Goal: Task Accomplishment & Management: Use online tool/utility

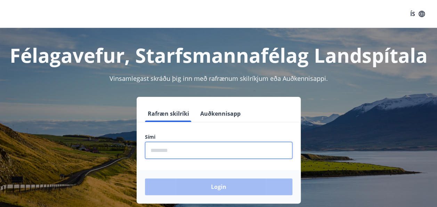
click at [257, 148] on input "phone" at bounding box center [218, 150] width 147 height 17
type input "********"
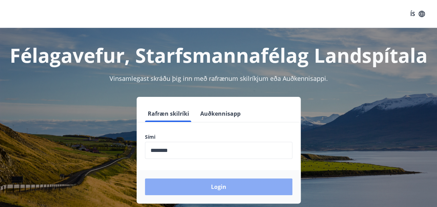
click at [217, 189] on button "Login" at bounding box center [218, 186] width 147 height 17
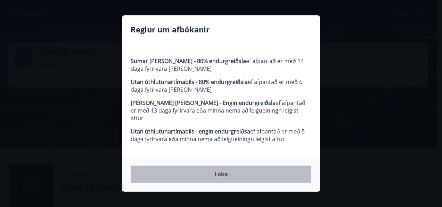
click at [221, 173] on button "Loka" at bounding box center [221, 173] width 181 height 17
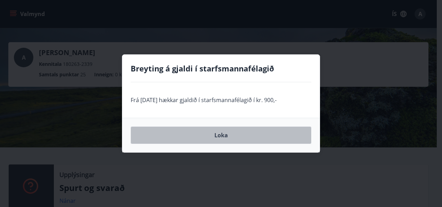
click at [222, 135] on button "Loka" at bounding box center [221, 134] width 181 height 17
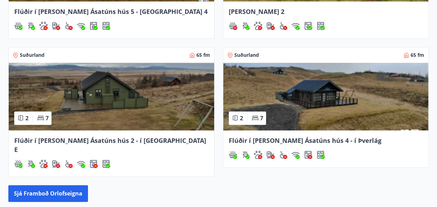
scroll to position [355, 0]
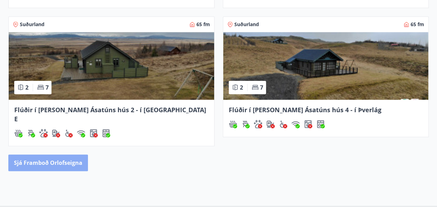
click at [59, 157] on button "Sjá framboð orlofseigna" at bounding box center [48, 162] width 80 height 17
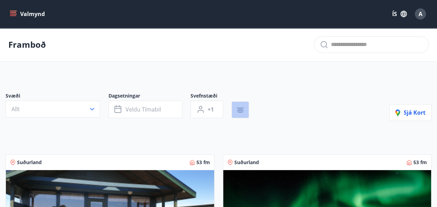
click at [244, 107] on button "button" at bounding box center [240, 109] width 17 height 17
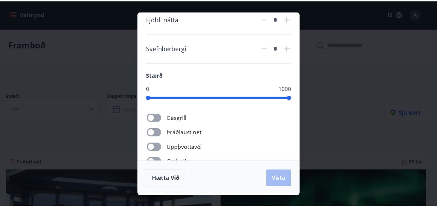
scroll to position [108, 0]
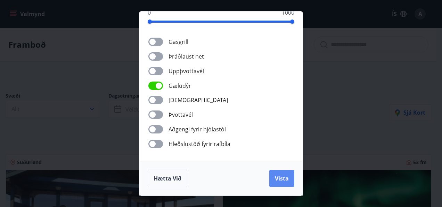
click at [276, 176] on span "Vista" at bounding box center [282, 178] width 14 height 8
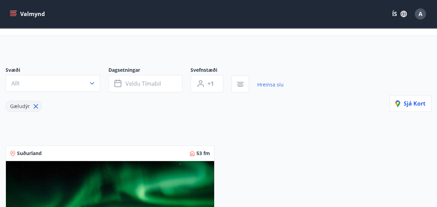
scroll to position [24, 0]
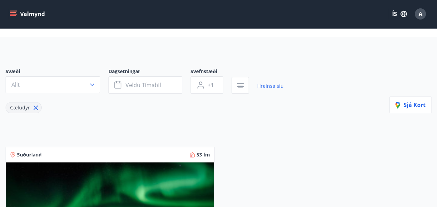
click at [38, 108] on icon at bounding box center [36, 108] width 8 height 8
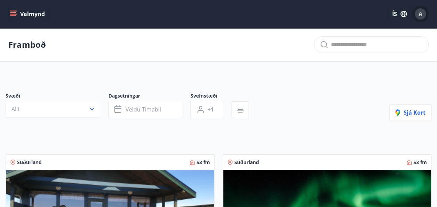
click at [424, 11] on div "A" at bounding box center [420, 13] width 11 height 11
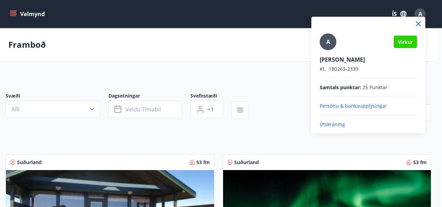
click at [336, 125] on p "Útskráning" at bounding box center [368, 124] width 97 height 7
